Goal: Communication & Community: Ask a question

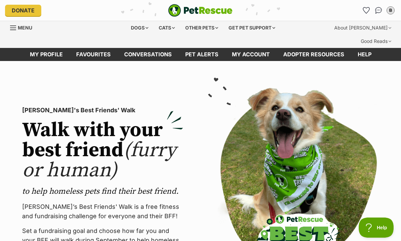
click at [363, 5] on li "Account quick links" at bounding box center [366, 10] width 11 height 11
click at [364, 12] on icon "Favourites" at bounding box center [366, 10] width 9 height 9
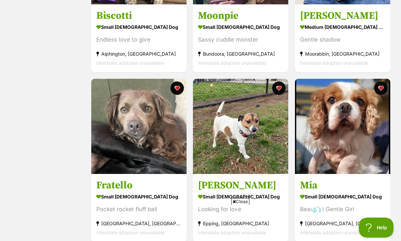
scroll to position [246, 0]
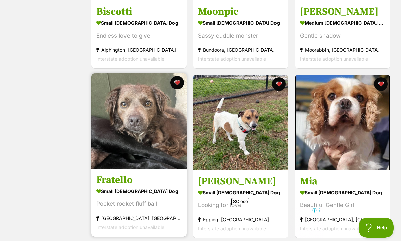
click at [131, 126] on img at bounding box center [138, 121] width 95 height 95
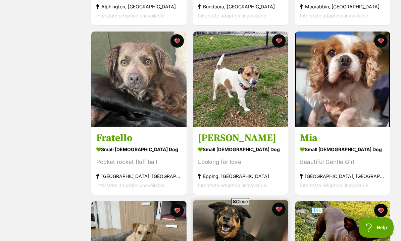
scroll to position [288, 0]
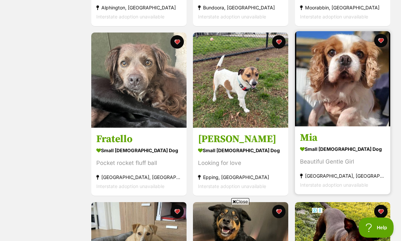
click at [334, 66] on img at bounding box center [342, 78] width 95 height 95
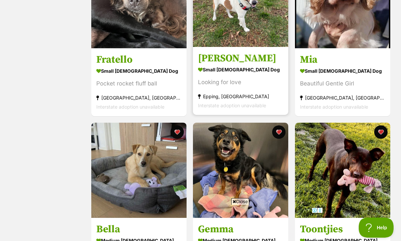
scroll to position [371, 0]
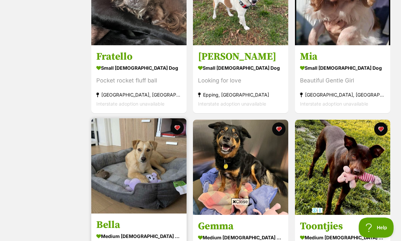
click at [119, 155] on img at bounding box center [138, 166] width 95 height 95
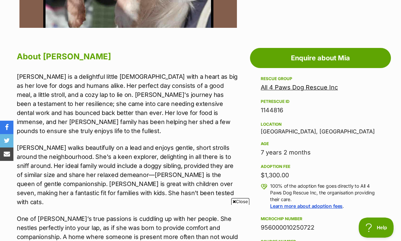
scroll to position [347, 0]
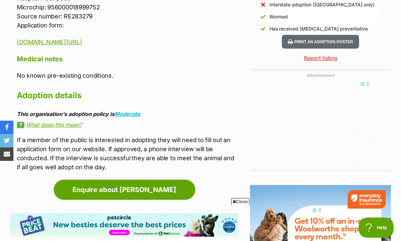
scroll to position [659, 0]
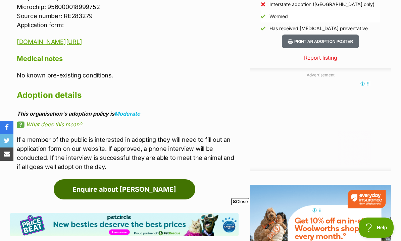
click at [118, 180] on link "Enquire about [PERSON_NAME]" at bounding box center [125, 190] width 142 height 20
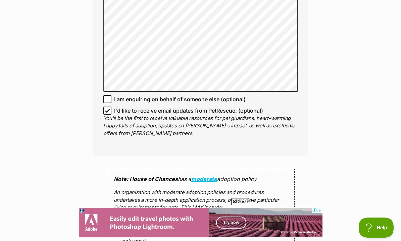
click at [107, 109] on icon at bounding box center [107, 110] width 4 height 3
click at [107, 107] on input "I'd like to receive email updates from PetRescue. (optional)" at bounding box center [107, 111] width 8 height 8
checkbox input "false"
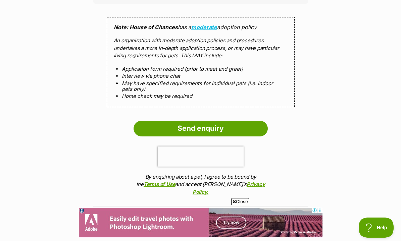
scroll to position [610, 0]
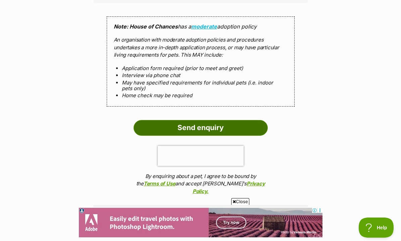
click at [191, 120] on input "Send enquiry" at bounding box center [201, 127] width 134 height 15
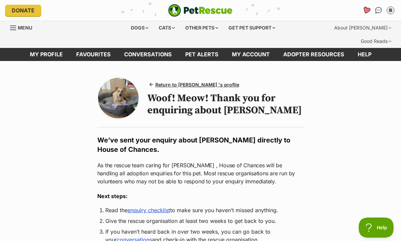
click at [367, 10] on icon "Favourites" at bounding box center [367, 10] width 8 height 8
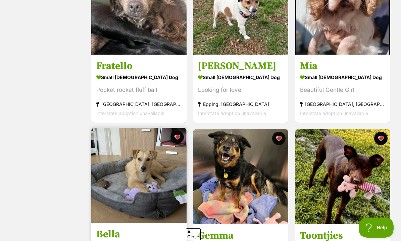
click at [137, 172] on img at bounding box center [138, 175] width 95 height 95
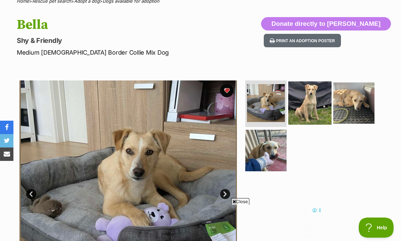
click at [300, 82] on img at bounding box center [309, 102] width 43 height 43
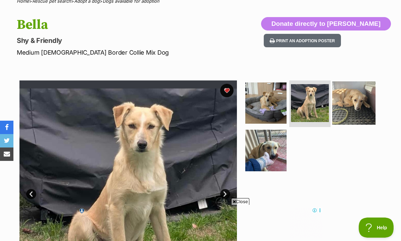
click at [348, 95] on img at bounding box center [353, 102] width 43 height 43
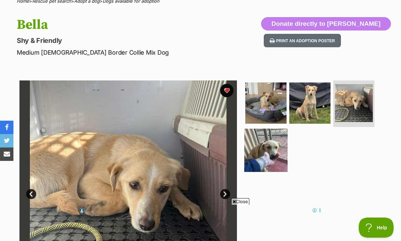
click at [266, 129] on img at bounding box center [265, 150] width 43 height 43
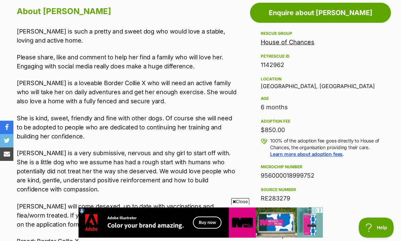
drag, startPoint x: 136, startPoint y: 93, endPoint x: 19, endPoint y: 92, distance: 116.8
click at [18, 92] on div "Bella is such a pretty and sweet dog who would love a stable, loving and active…" at bounding box center [128, 172] width 222 height 291
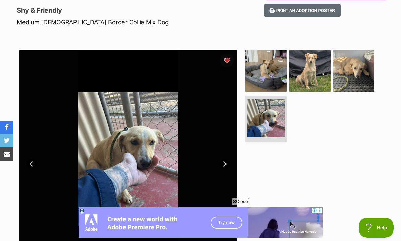
scroll to position [119, 0]
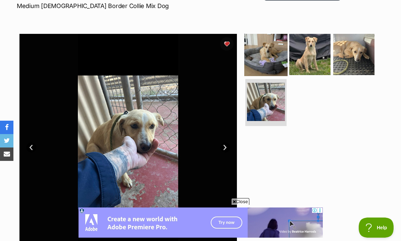
click at [263, 40] on img at bounding box center [265, 54] width 43 height 43
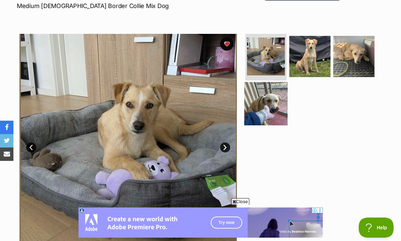
click at [265, 87] on img at bounding box center [265, 103] width 43 height 43
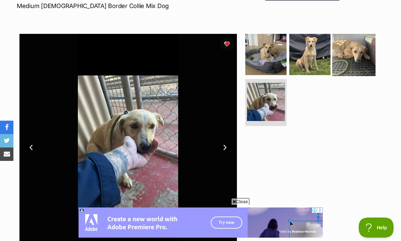
click at [354, 40] on img at bounding box center [353, 54] width 43 height 43
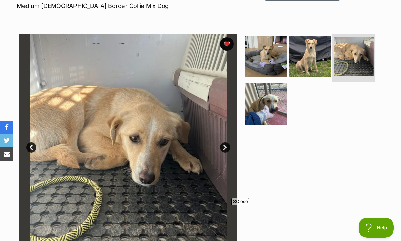
scroll to position [0, 0]
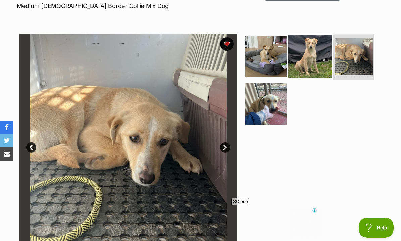
click at [309, 42] on img at bounding box center [309, 56] width 43 height 43
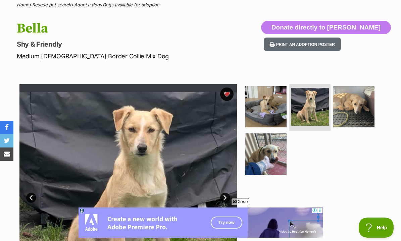
scroll to position [71, 0]
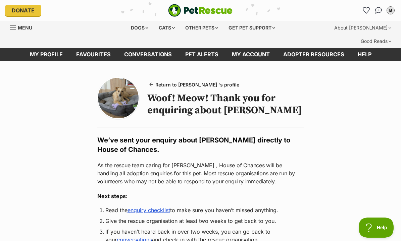
click at [115, 83] on img at bounding box center [118, 98] width 41 height 41
click at [366, 13] on icon "Favourites" at bounding box center [367, 10] width 8 height 8
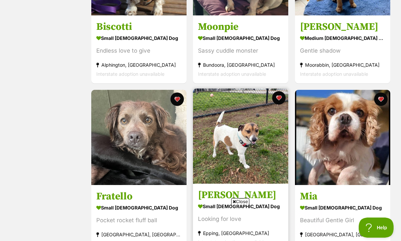
scroll to position [285, 0]
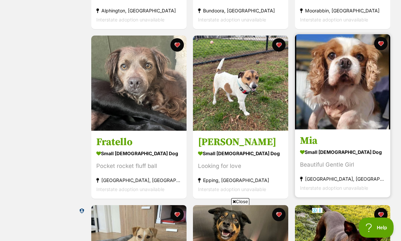
click at [342, 63] on img at bounding box center [342, 81] width 95 height 95
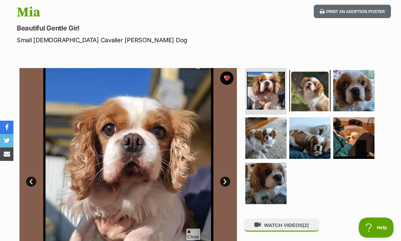
scroll to position [89, 0]
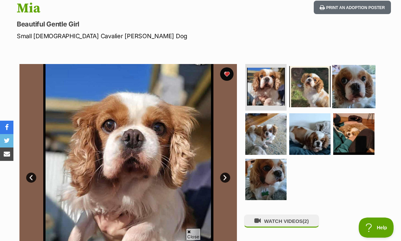
click at [341, 70] on img at bounding box center [353, 86] width 43 height 43
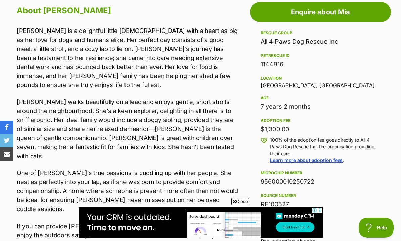
scroll to position [398, 0]
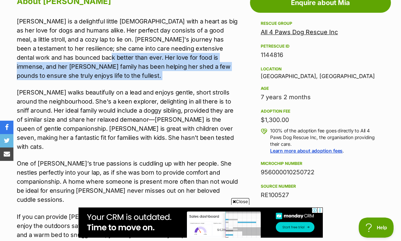
drag, startPoint x: 32, startPoint y: 46, endPoint x: 63, endPoint y: 60, distance: 34.7
click at [63, 60] on div "[PERSON_NAME] is a delightful little [DEMOGRAPHIC_DATA] with a heart as big as …" at bounding box center [128, 150] width 222 height 267
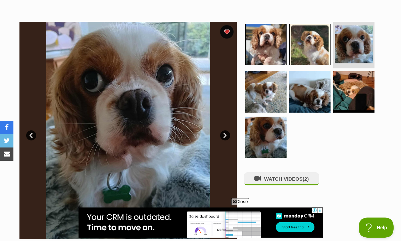
scroll to position [115, 0]
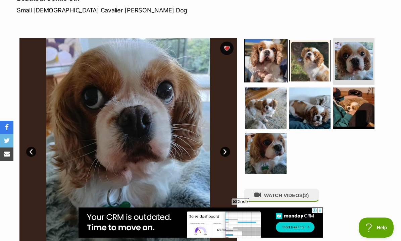
click at [269, 44] on img at bounding box center [265, 60] width 43 height 43
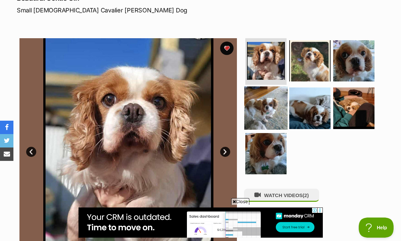
click at [270, 87] on img at bounding box center [265, 108] width 43 height 43
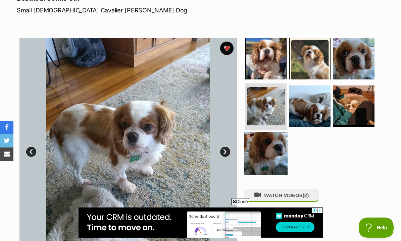
scroll to position [0, 0]
click at [262, 134] on img at bounding box center [265, 153] width 43 height 43
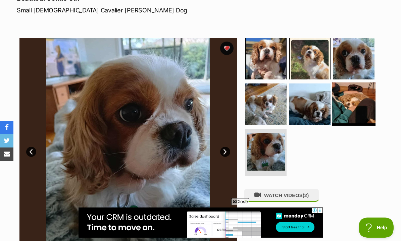
click at [364, 89] on img at bounding box center [353, 104] width 43 height 43
